Goal: Information Seeking & Learning: Learn about a topic

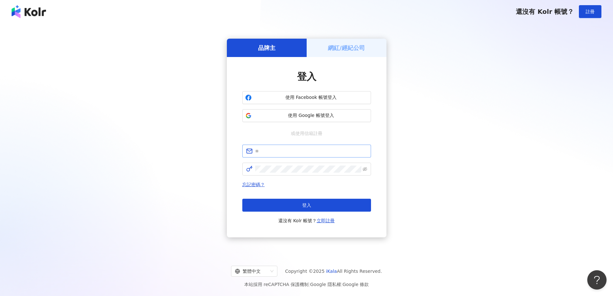
click at [314, 147] on span at bounding box center [306, 151] width 129 height 13
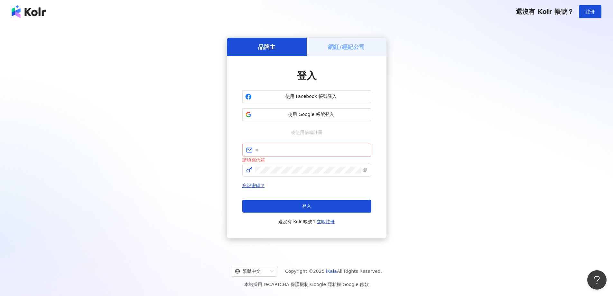
click at [297, 147] on span at bounding box center [306, 150] width 129 height 13
click at [288, 151] on input "text" at bounding box center [311, 150] width 112 height 7
type input "**********"
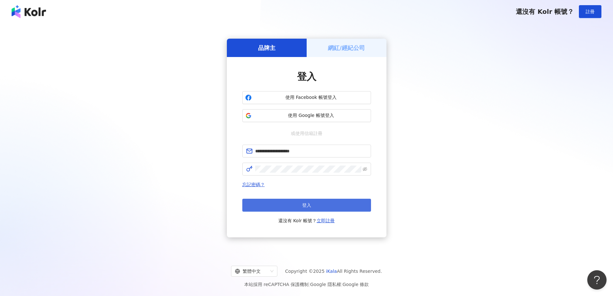
click at [343, 205] on button "登入" at bounding box center [306, 205] width 129 height 13
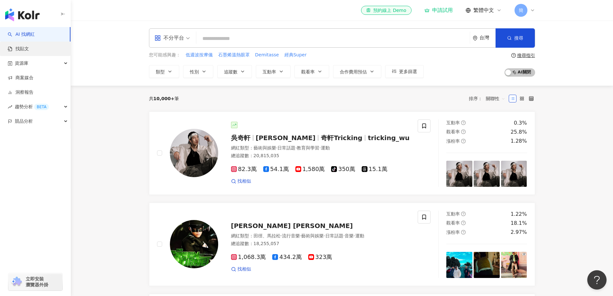
click at [29, 46] on link "找貼文" at bounding box center [18, 49] width 21 height 6
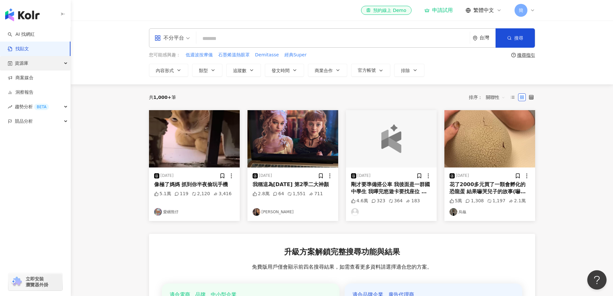
click at [33, 62] on div "資源庫" at bounding box center [35, 63] width 71 height 14
click at [278, 143] on img "button" at bounding box center [293, 138] width 91 height 57
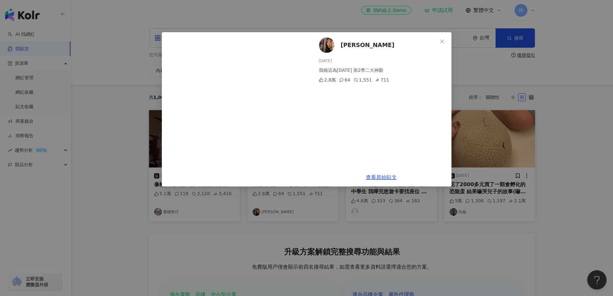
click at [564, 142] on div "明婷 2025/9/4 我稱這為Wednesday 第2季二大神顏 2.8萬 64 1,551 711 查看原始貼文" at bounding box center [306, 148] width 613 height 296
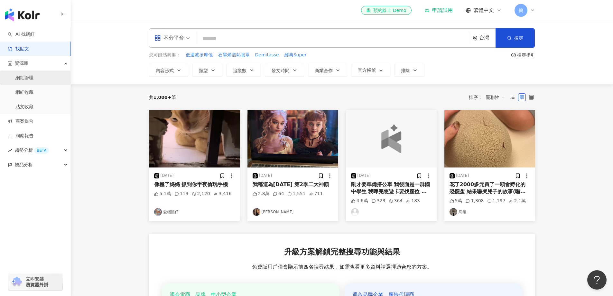
click at [27, 75] on link "網紅管理" at bounding box center [24, 78] width 18 height 6
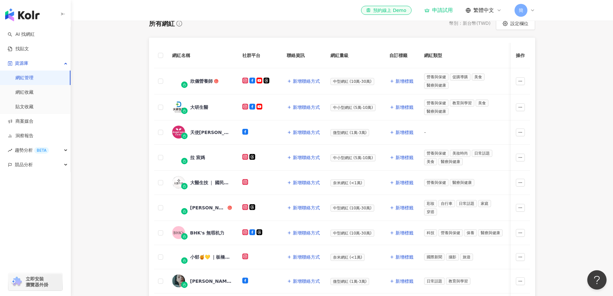
scroll to position [32, 0]
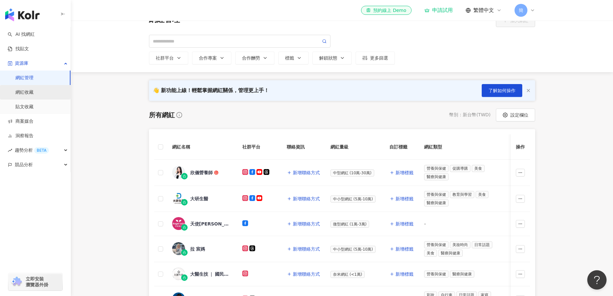
click at [32, 91] on link "網紅收藏" at bounding box center [24, 92] width 18 height 6
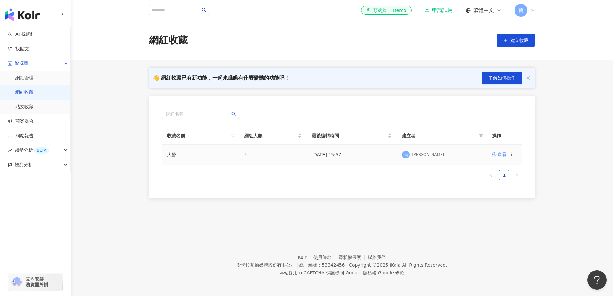
click at [503, 153] on div "查看" at bounding box center [502, 154] width 9 height 7
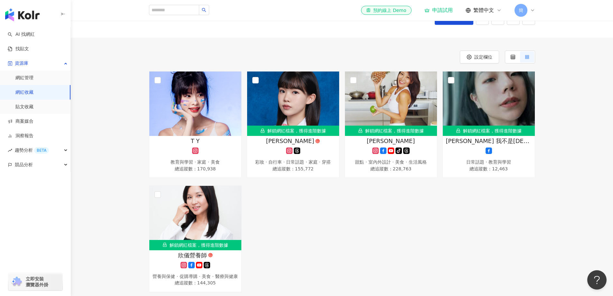
scroll to position [64, 0]
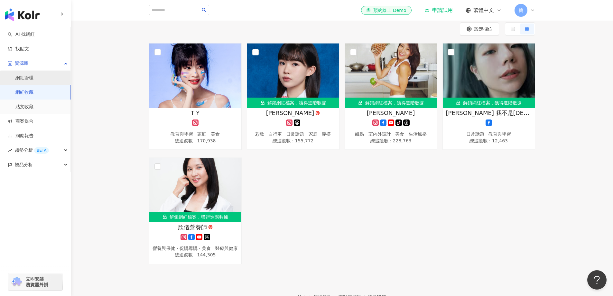
click at [30, 77] on link "網紅管理" at bounding box center [24, 78] width 18 height 6
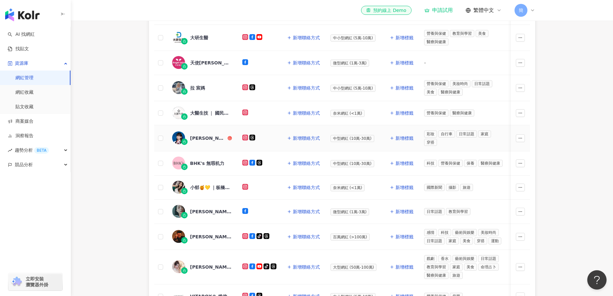
scroll to position [161, 0]
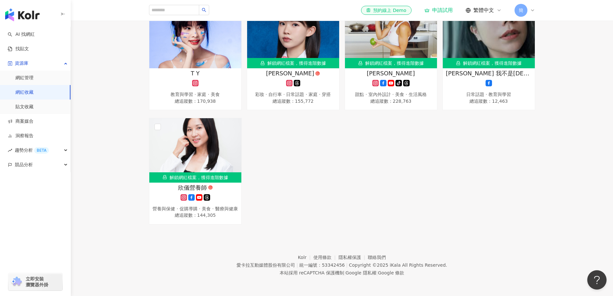
scroll to position [63, 0]
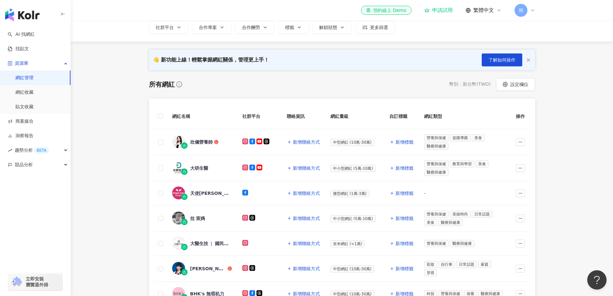
click at [28, 78] on link "網紅管理" at bounding box center [24, 78] width 18 height 6
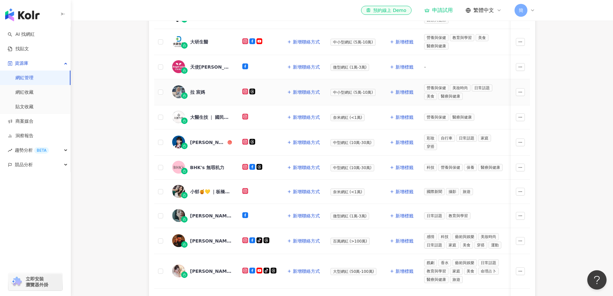
scroll to position [187, 0]
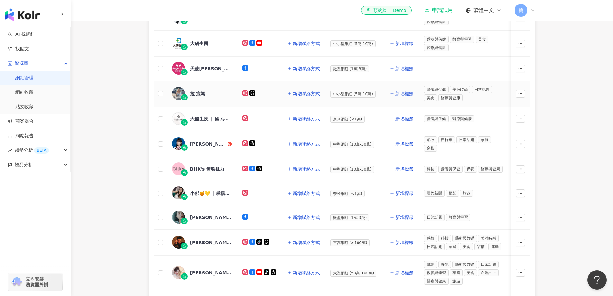
click at [198, 93] on div "拉 宸媽" at bounding box center [197, 93] width 15 height 6
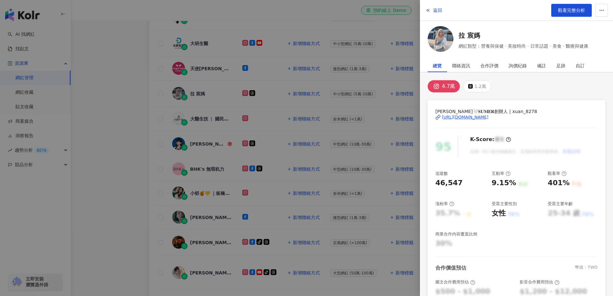
click at [483, 119] on div "https://www.instagram.com/xuan_8278/" at bounding box center [465, 117] width 47 height 6
drag, startPoint x: 110, startPoint y: 94, endPoint x: 115, endPoint y: 93, distance: 5.5
click at [111, 94] on div at bounding box center [306, 148] width 613 height 296
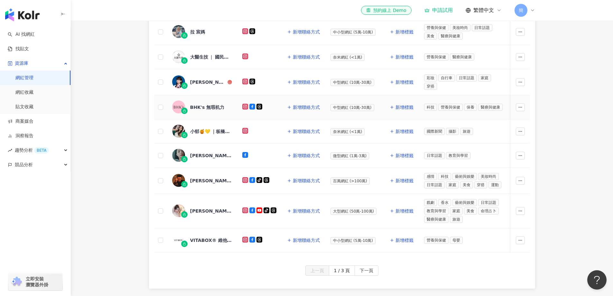
scroll to position [252, 0]
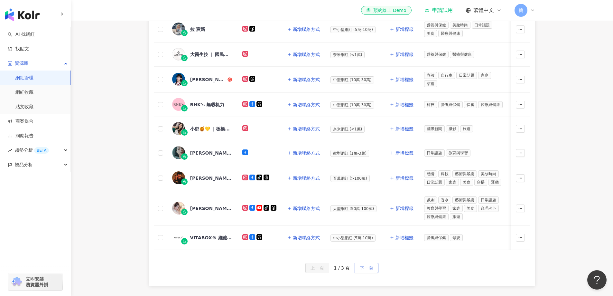
click at [365, 271] on span "下一頁" at bounding box center [367, 268] width 14 height 10
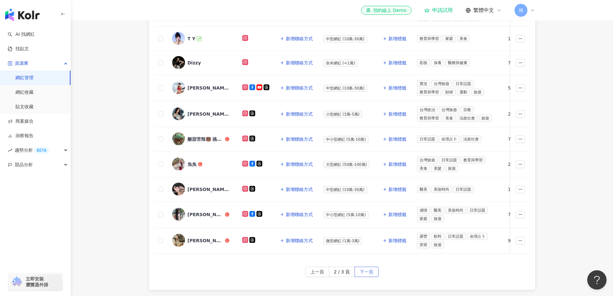
click at [366, 274] on span "下一頁" at bounding box center [367, 272] width 14 height 10
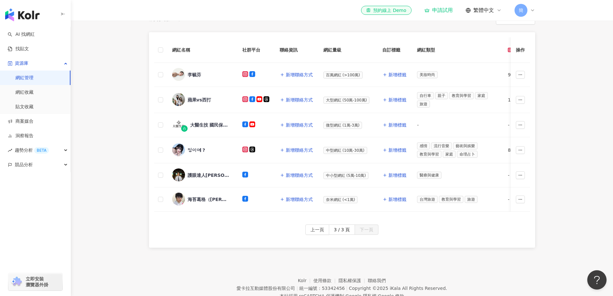
scroll to position [59, 0]
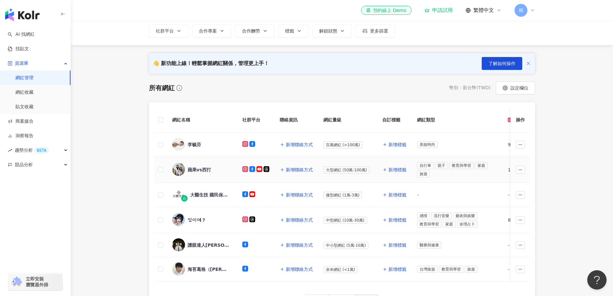
click at [196, 169] on div "蘋果vs西打" at bounding box center [200, 169] width 24 height 6
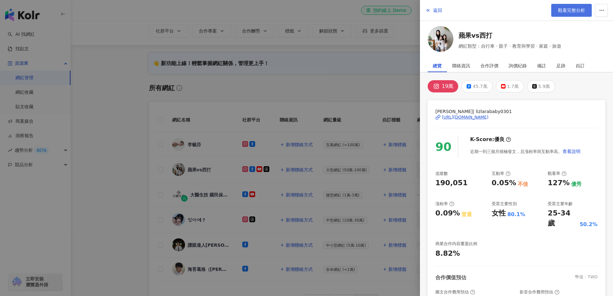
click at [577, 12] on span "觀看完整分析" at bounding box center [571, 10] width 27 height 5
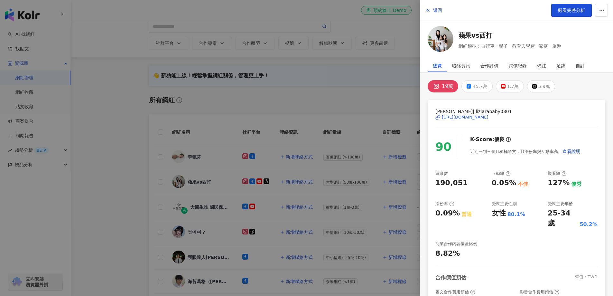
scroll to position [129, 0]
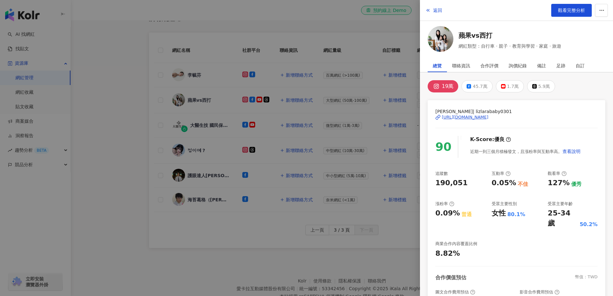
click at [119, 59] on div at bounding box center [306, 148] width 613 height 296
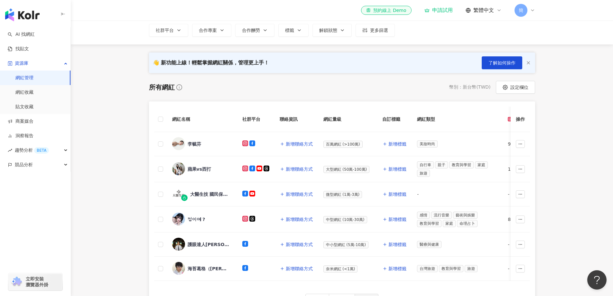
scroll to position [0, 0]
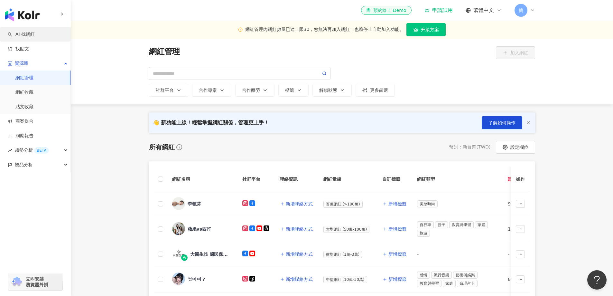
click at [23, 36] on link "AI 找網紅" at bounding box center [21, 34] width 27 height 6
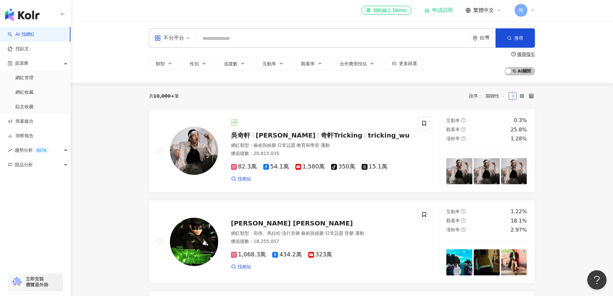
click at [230, 39] on input "search" at bounding box center [333, 39] width 269 height 12
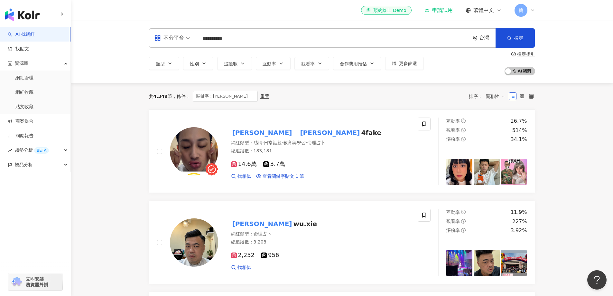
click at [246, 42] on input "**********" at bounding box center [333, 39] width 269 height 12
type input "********"
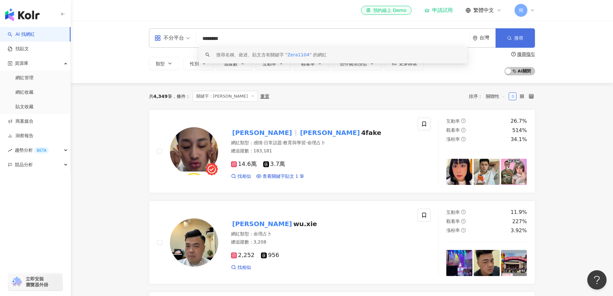
click at [518, 34] on button "搜尋" at bounding box center [515, 37] width 39 height 19
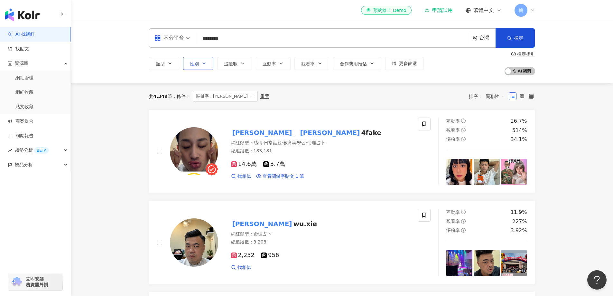
click at [209, 67] on button "性別" at bounding box center [198, 63] width 30 height 13
click at [199, 102] on span "女" at bounding box center [200, 101] width 10 height 7
click at [298, 101] on div "共 4,349 筆 條件 ： 關鍵字：Zera Cheng 重置 排序： 關聯性" at bounding box center [342, 96] width 386 height 11
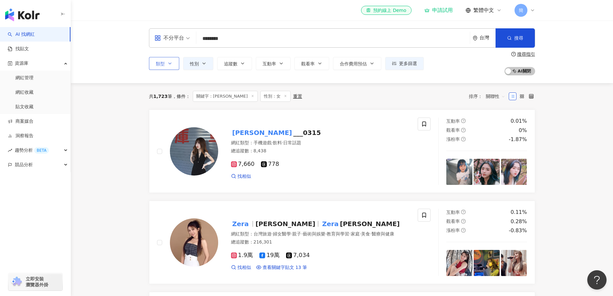
click at [174, 68] on button "類型" at bounding box center [164, 63] width 30 height 13
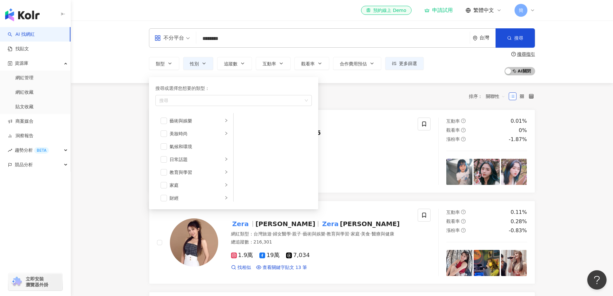
click at [358, 92] on div "共 1,723 筆 條件 ： 關鍵字：Zera Cheng 性別：女 重置 排序： 關聯性" at bounding box center [342, 96] width 386 height 11
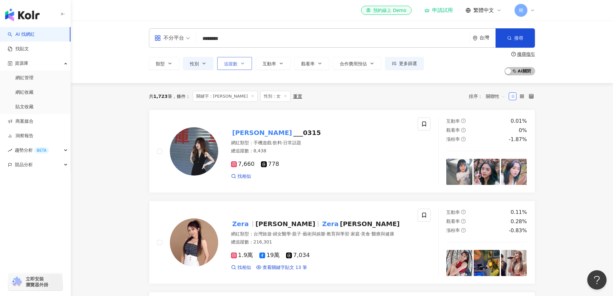
click at [242, 66] on icon "button" at bounding box center [242, 63] width 5 height 5
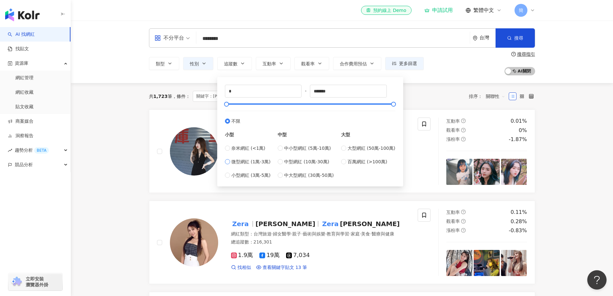
type input "*****"
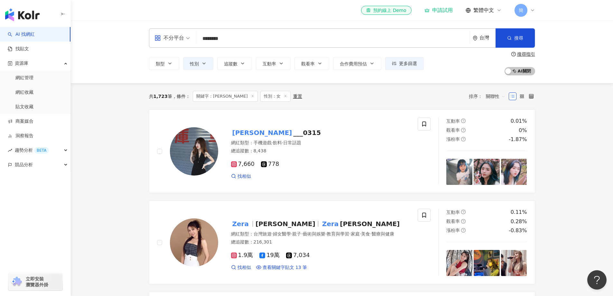
click at [429, 91] on div "共 1,723 筆 條件 ： 關鍵字：Zera Cheng 性別：女 重置 排序： 關聯性" at bounding box center [342, 96] width 386 height 11
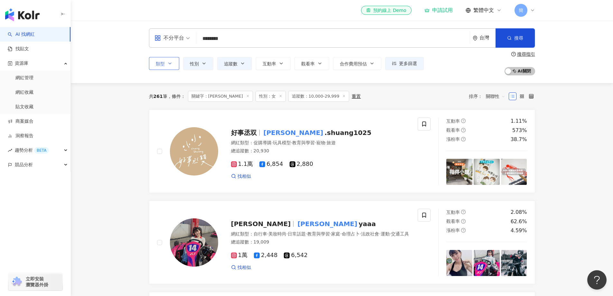
click at [171, 64] on icon "button" at bounding box center [169, 63] width 5 height 5
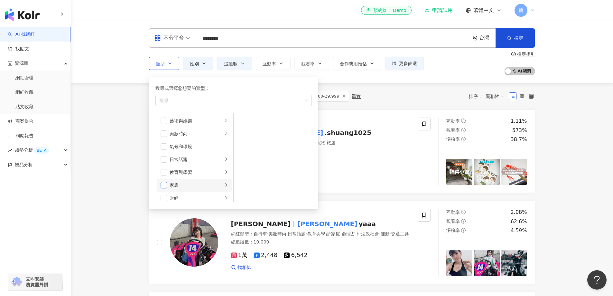
click at [164, 183] on span "button" at bounding box center [164, 185] width 6 height 6
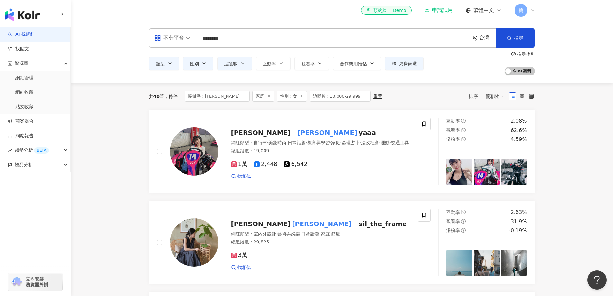
click at [244, 96] on line at bounding box center [245, 96] width 2 height 2
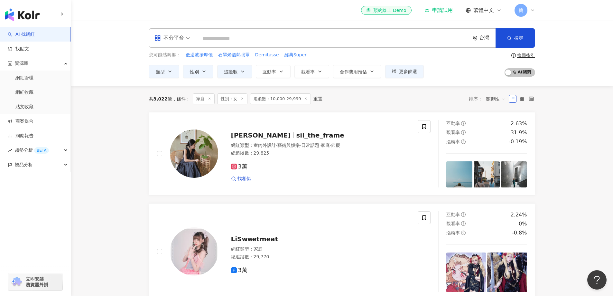
click at [240, 40] on input "search" at bounding box center [333, 39] width 269 height 12
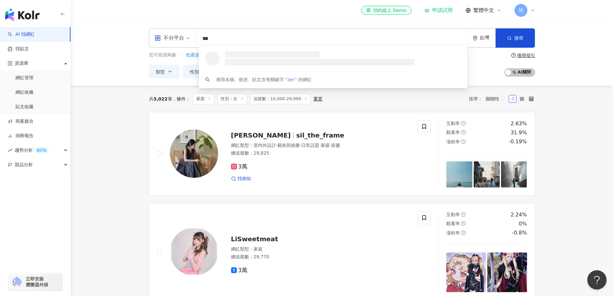
type input "****"
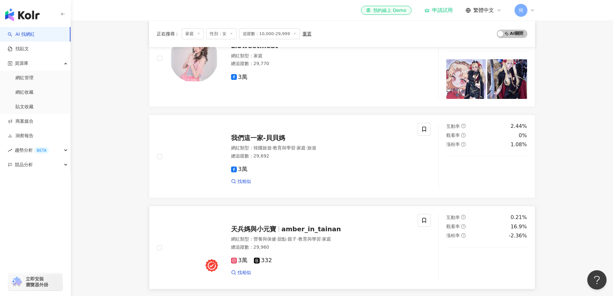
scroll to position [386, 0]
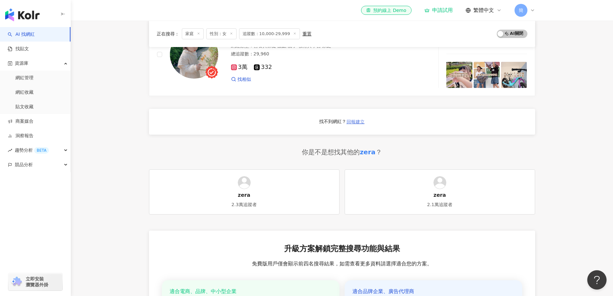
click at [354, 123] on span "回報建立" at bounding box center [356, 121] width 18 height 5
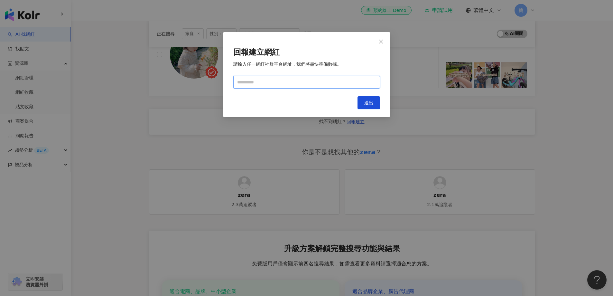
click at [288, 84] on input "text" at bounding box center [306, 82] width 147 height 13
click at [369, 103] on span "送出" at bounding box center [368, 102] width 9 height 5
drag, startPoint x: 283, startPoint y: 82, endPoint x: 59, endPoint y: 82, distance: 224.4
click at [59, 82] on div "回報建立網紅 請輸入任一網紅社群平台網址，我們將盡快準備數據。 ******** 請填寫正確的 URL 連結格式 Cancel 送出" at bounding box center [306, 148] width 613 height 296
paste input "**********"
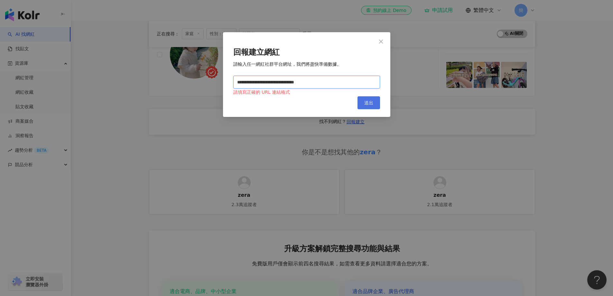
type input "**********"
click at [368, 100] on span "送出" at bounding box center [368, 102] width 9 height 5
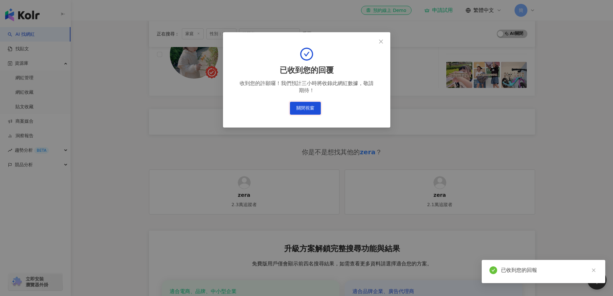
click at [308, 107] on button "關閉視窗" at bounding box center [305, 108] width 31 height 13
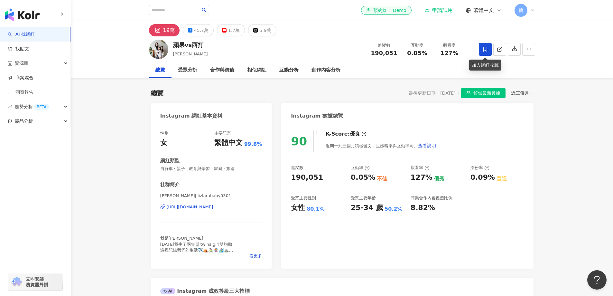
click at [488, 49] on icon at bounding box center [486, 49] width 6 height 6
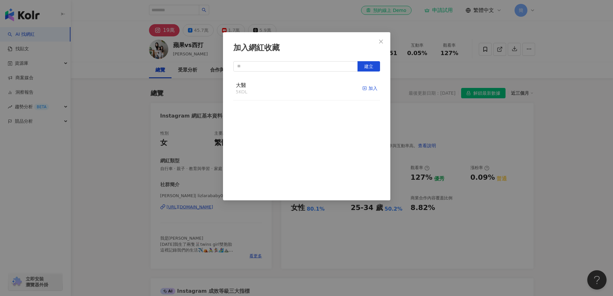
click at [364, 88] on div "加入" at bounding box center [370, 88] width 15 height 7
click at [381, 43] on icon "close" at bounding box center [381, 41] width 5 height 5
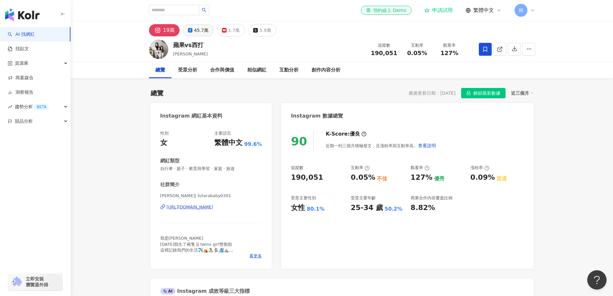
click at [200, 33] on div "45.7萬" at bounding box center [201, 30] width 14 height 9
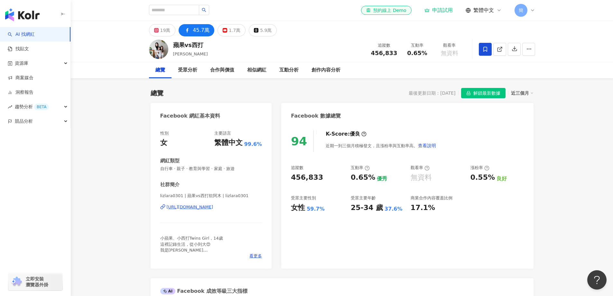
click at [213, 206] on div "https://www.facebook.com/518522458164819" at bounding box center [190, 207] width 47 height 6
drag, startPoint x: 174, startPoint y: 45, endPoint x: 203, endPoint y: 45, distance: 29.6
click at [203, 45] on div "蘋果vs西打 王尹琦 追蹤數 456,833 互動率 0.65% 觀看率 無資料" at bounding box center [342, 48] width 412 height 25
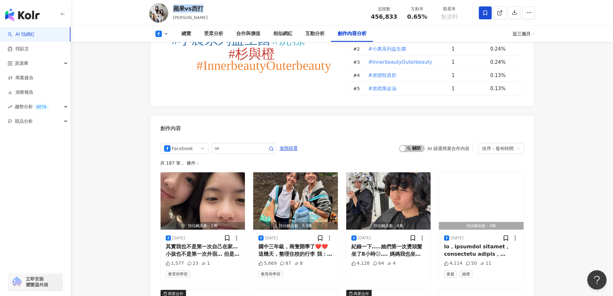
scroll to position [1654, 0]
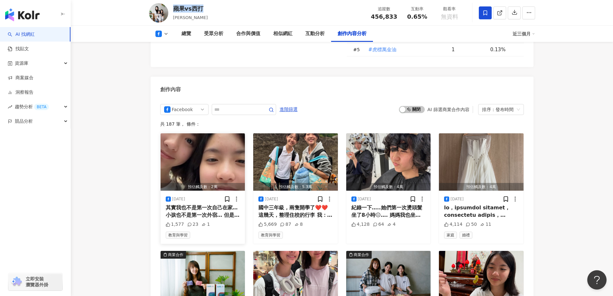
click at [209, 170] on img "button" at bounding box center [203, 161] width 85 height 57
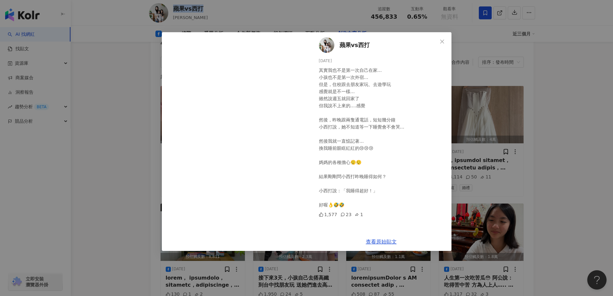
scroll to position [1686, 0]
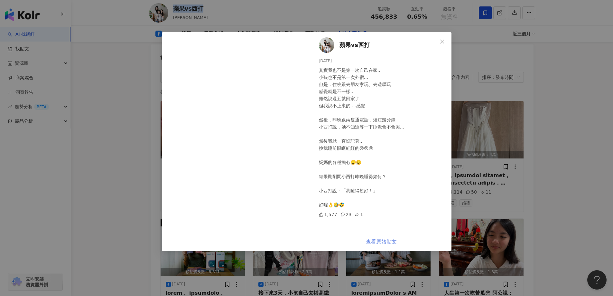
click at [376, 242] on link "查看原始貼文" at bounding box center [381, 242] width 31 height 6
click at [439, 40] on span "Close" at bounding box center [442, 41] width 13 height 5
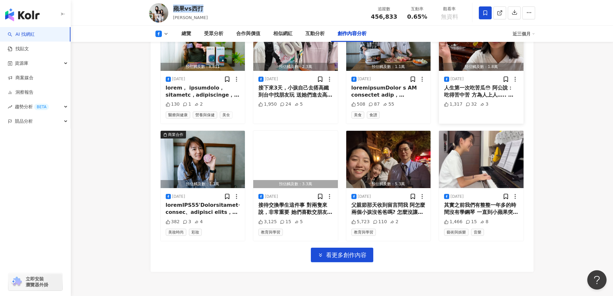
scroll to position [1911, 0]
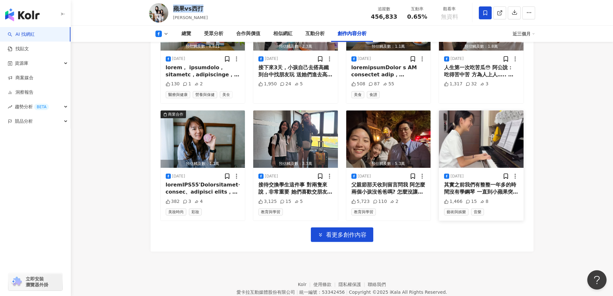
click at [483, 152] on img "button" at bounding box center [481, 138] width 85 height 57
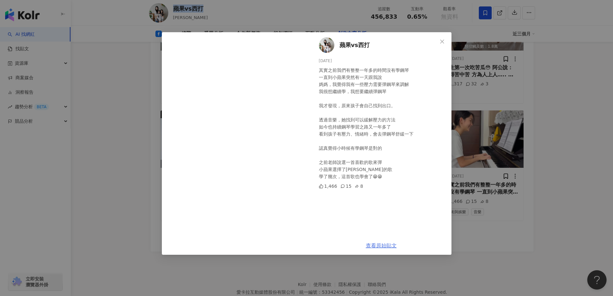
click at [386, 246] on link "查看原始貼文" at bounding box center [381, 245] width 31 height 6
click at [442, 41] on icon "close" at bounding box center [442, 41] width 4 height 4
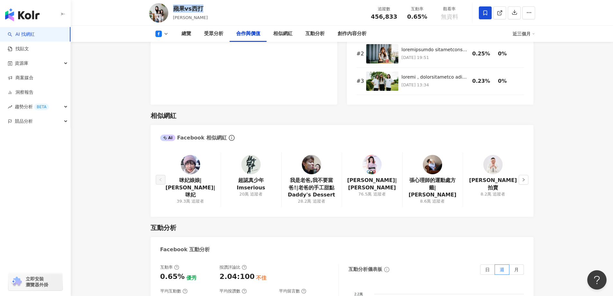
scroll to position [849, 0]
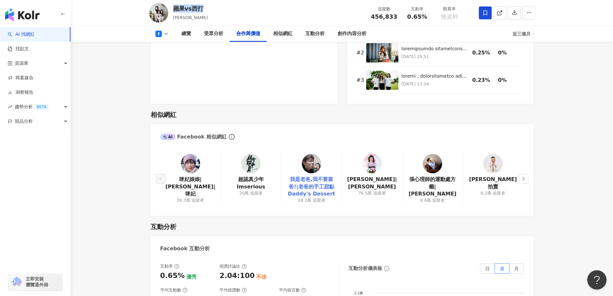
click at [315, 188] on link "我是老爸,我不要當爸!|老爸的手工甜點 Daddy's Dessert" at bounding box center [312, 187] width 50 height 22
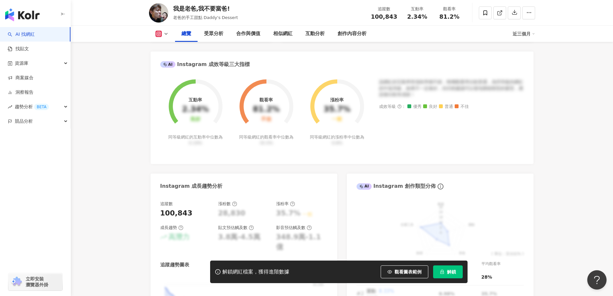
scroll to position [97, 0]
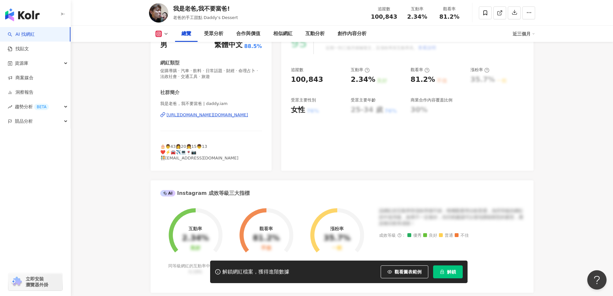
click at [218, 116] on div "https://www.instagram.com/daddy.iam/" at bounding box center [207, 115] width 81 height 6
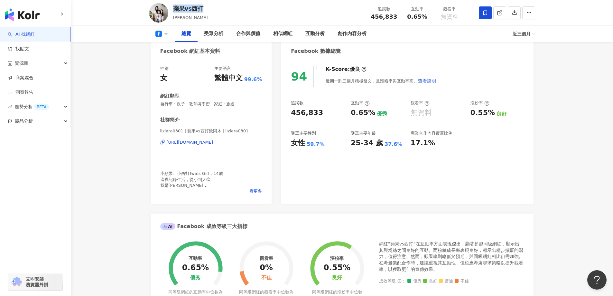
scroll to position [76, 0]
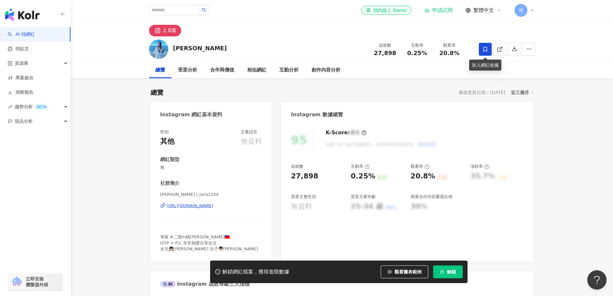
click at [485, 52] on icon at bounding box center [486, 49] width 6 height 6
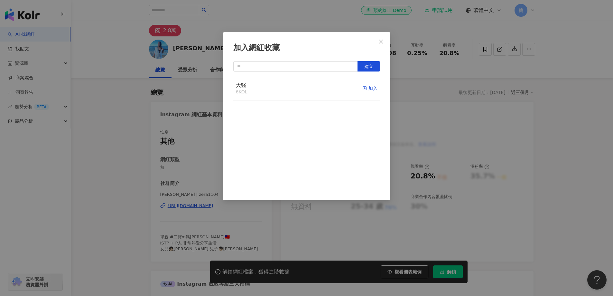
click at [368, 88] on div "加入" at bounding box center [370, 88] width 15 height 7
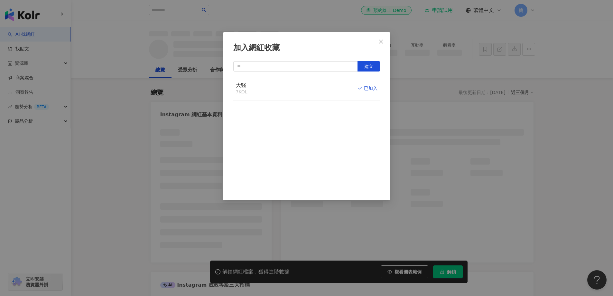
click at [381, 41] on icon "close" at bounding box center [381, 41] width 4 height 4
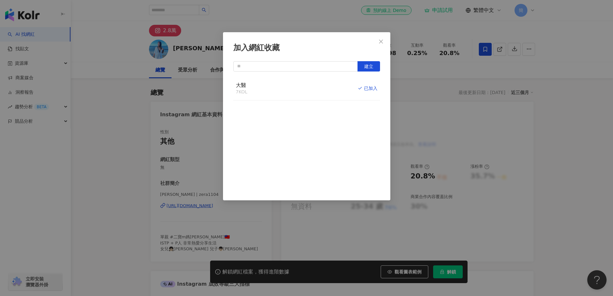
click at [381, 41] on div "加入網紅收藏 建立 大醫 7 KOL 已加入" at bounding box center [306, 148] width 613 height 296
